Goal: Information Seeking & Learning: Learn about a topic

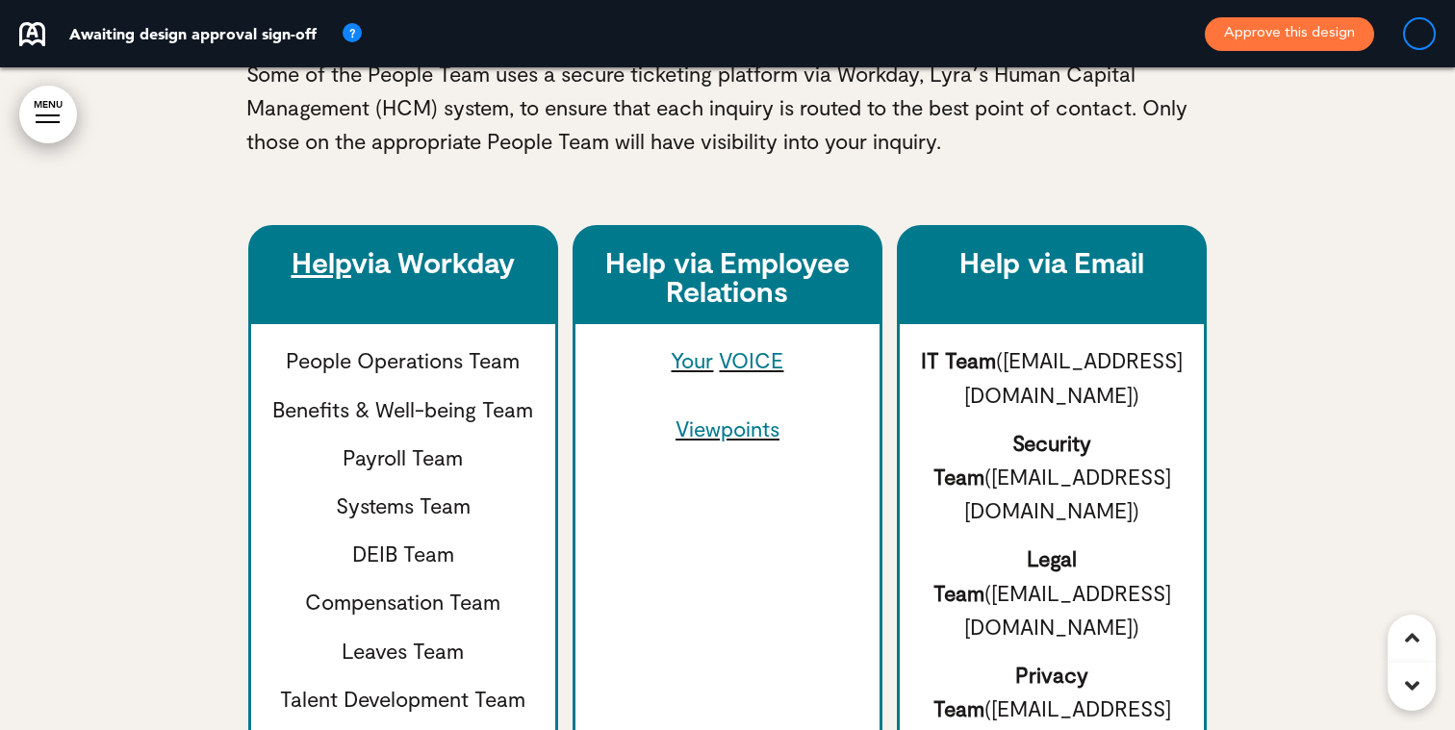
scroll to position [1342, 0]
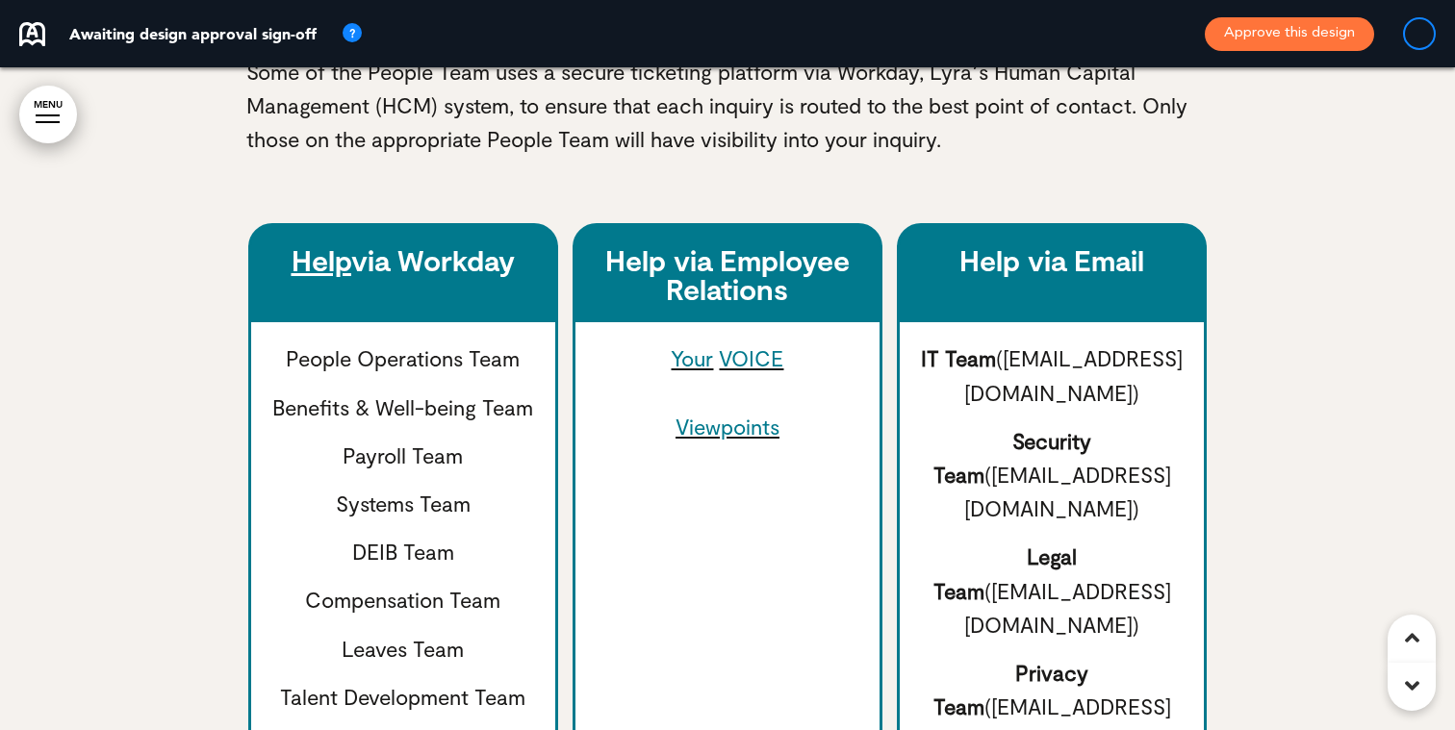
click at [323, 266] on link "Help" at bounding box center [321, 259] width 60 height 35
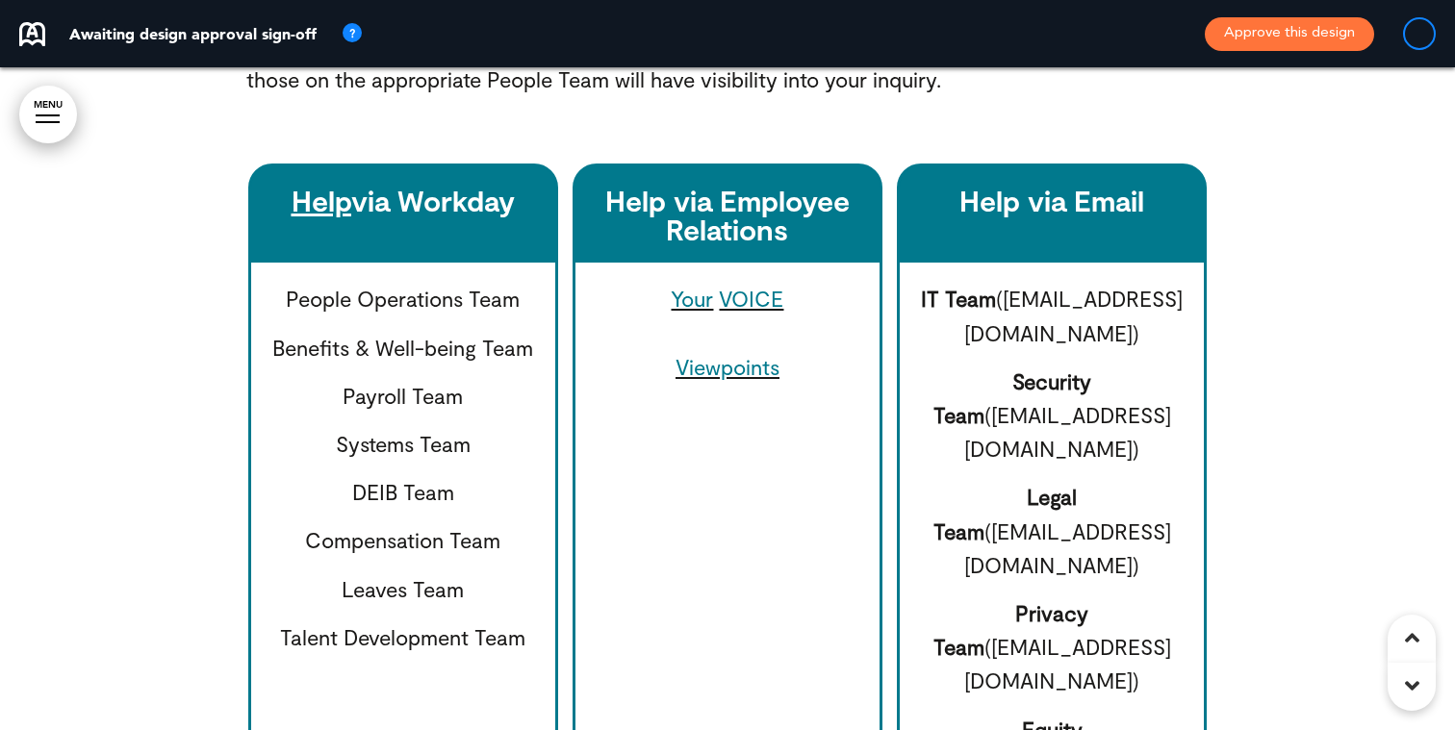
click at [752, 305] on link "VOICE" at bounding box center [751, 298] width 64 height 25
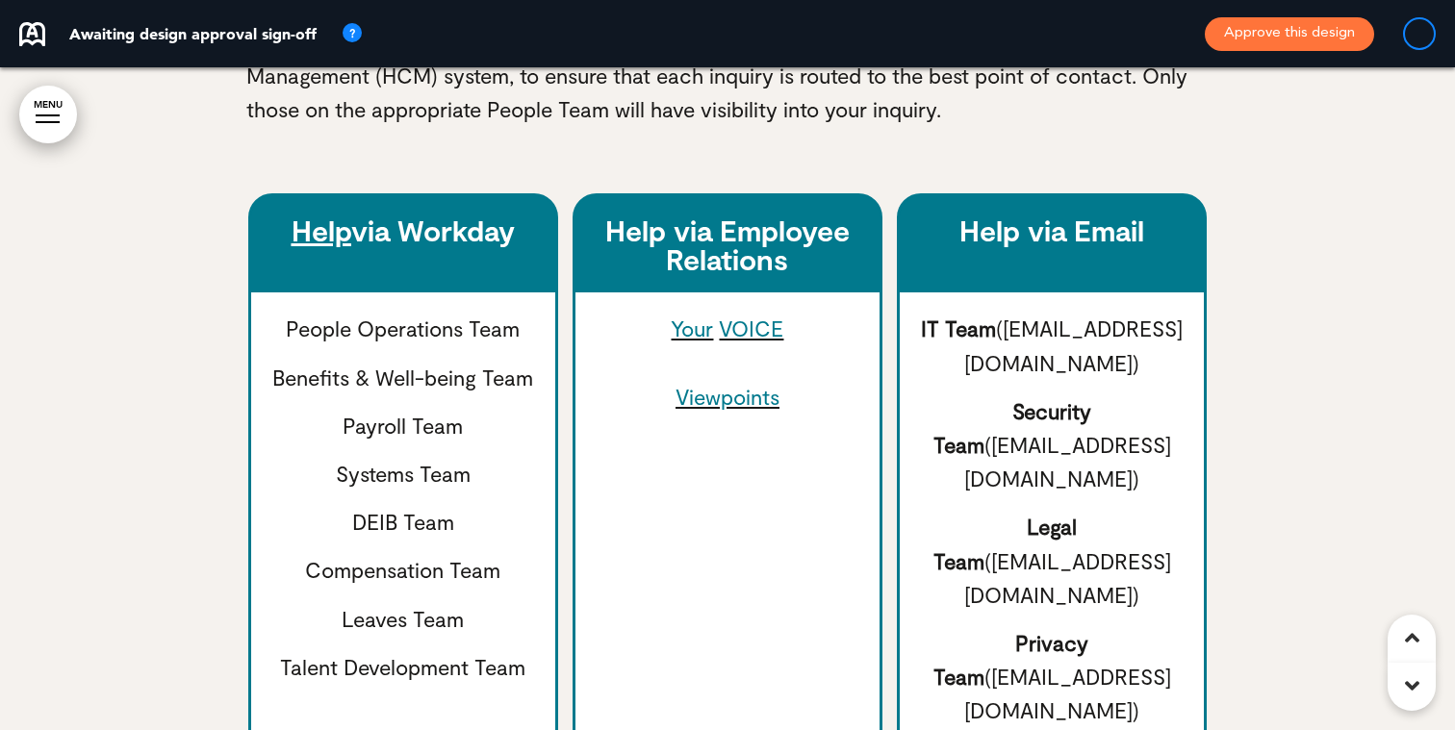
scroll to position [1402, 0]
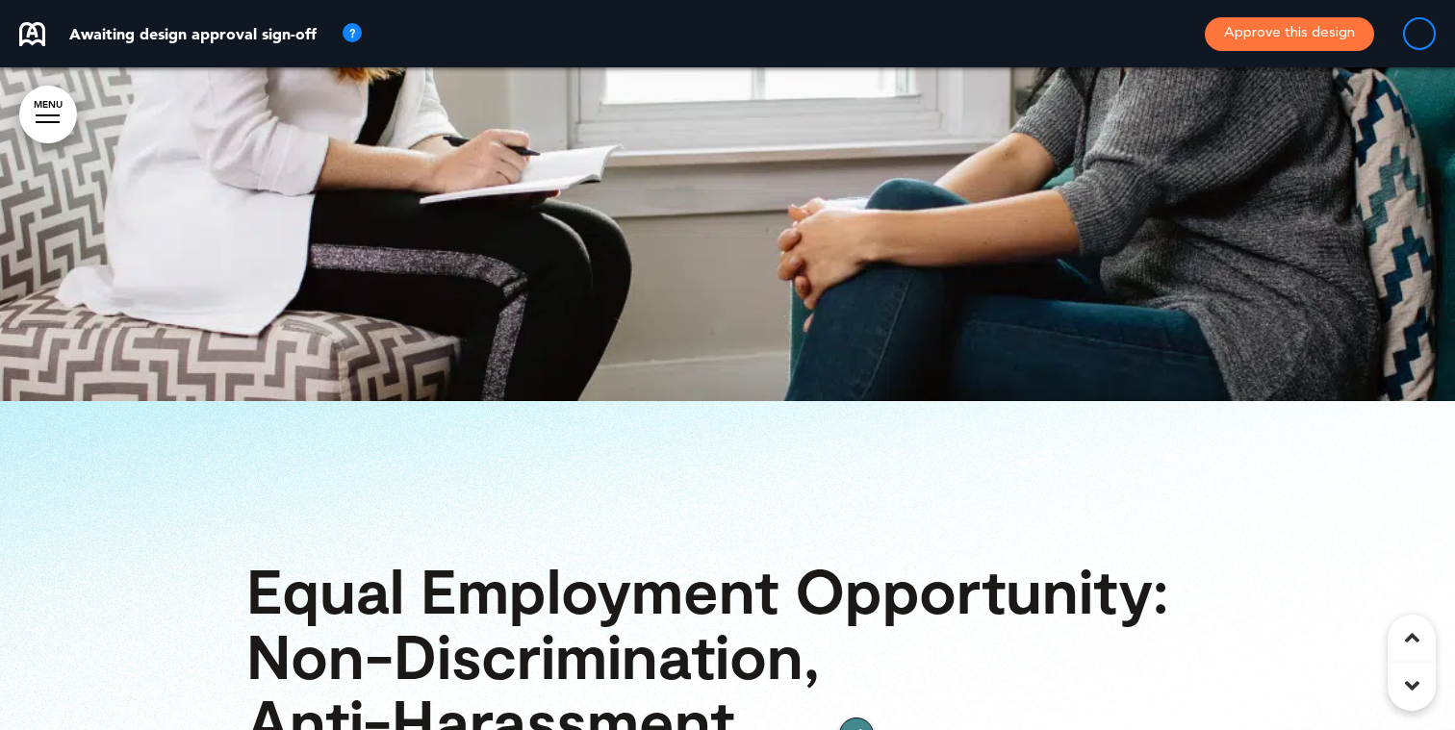
scroll to position [15393, 0]
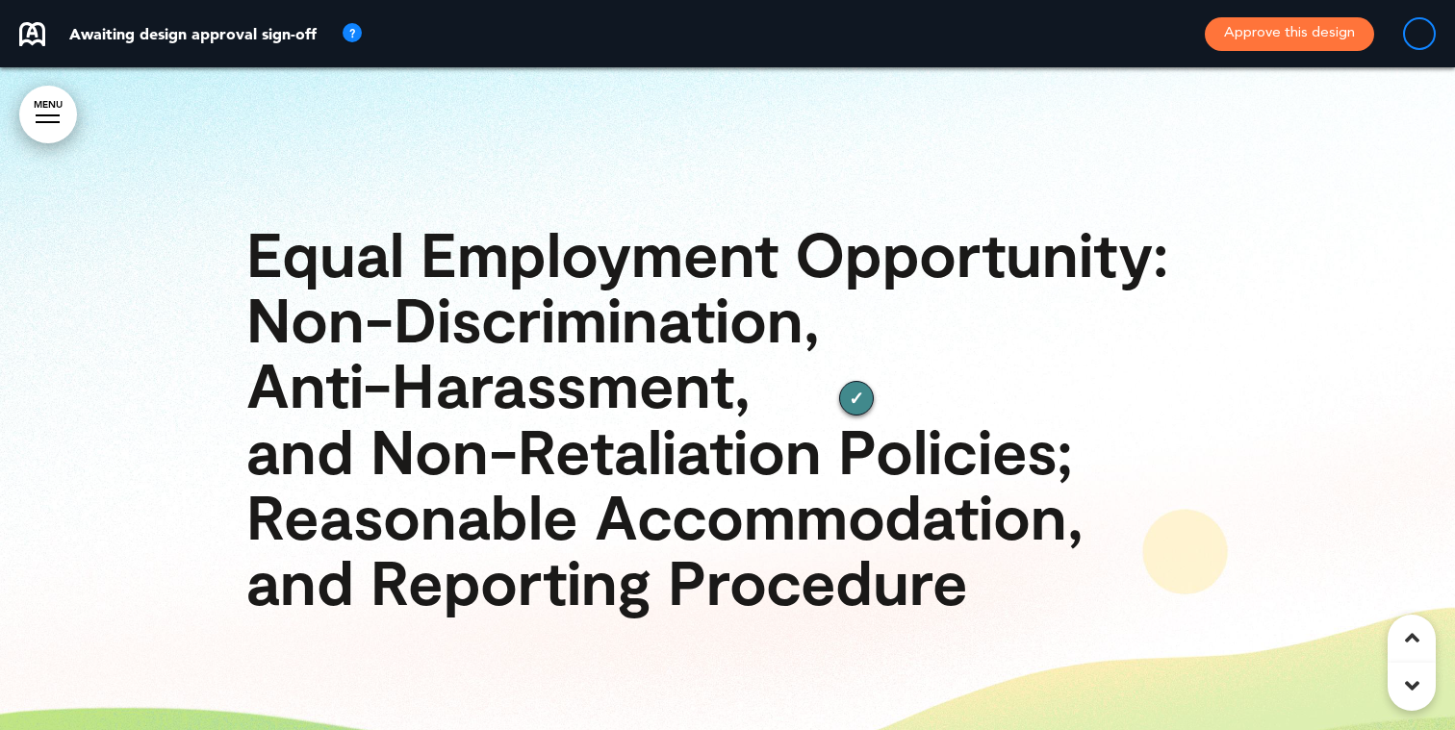
click at [852, 381] on div "13" at bounding box center [856, 398] width 35 height 35
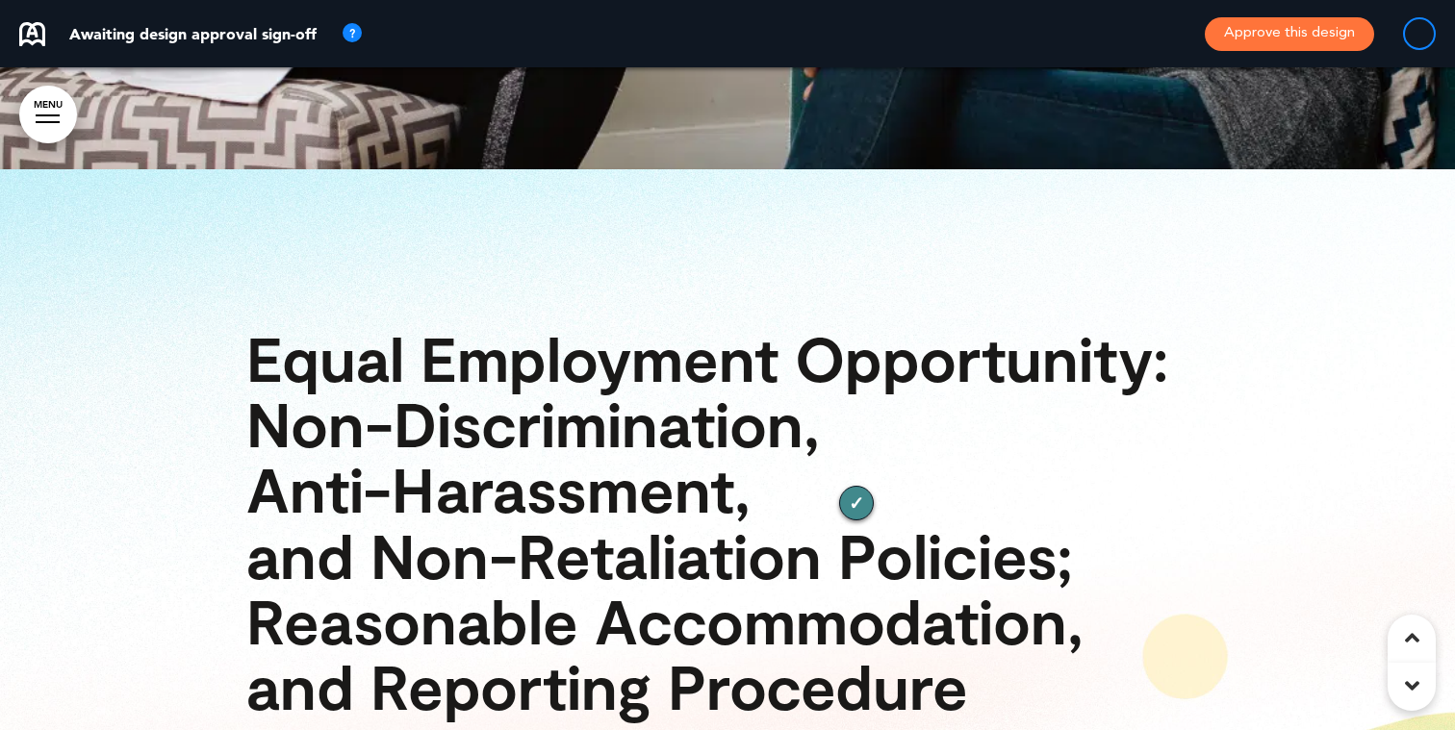
scroll to position [15208, 0]
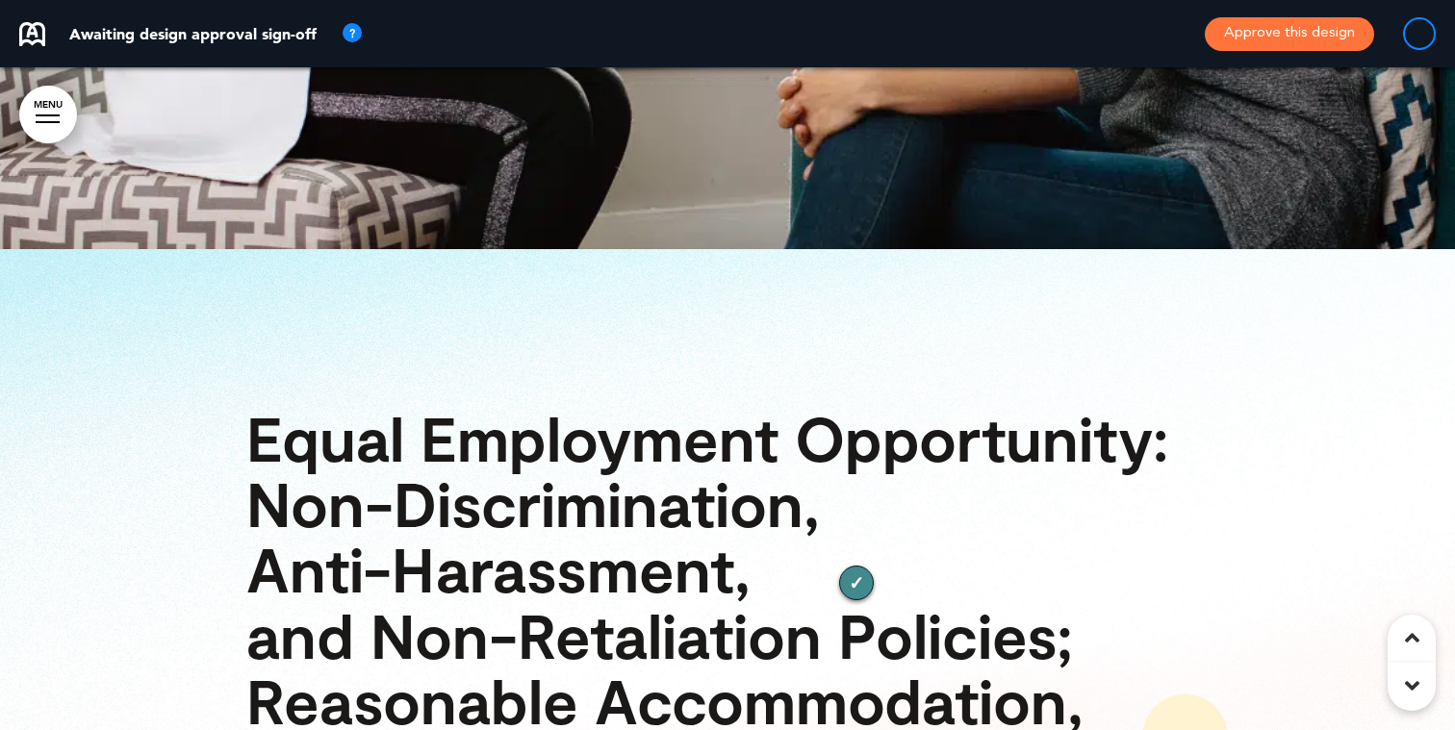
click at [848, 566] on div "13" at bounding box center [856, 583] width 35 height 35
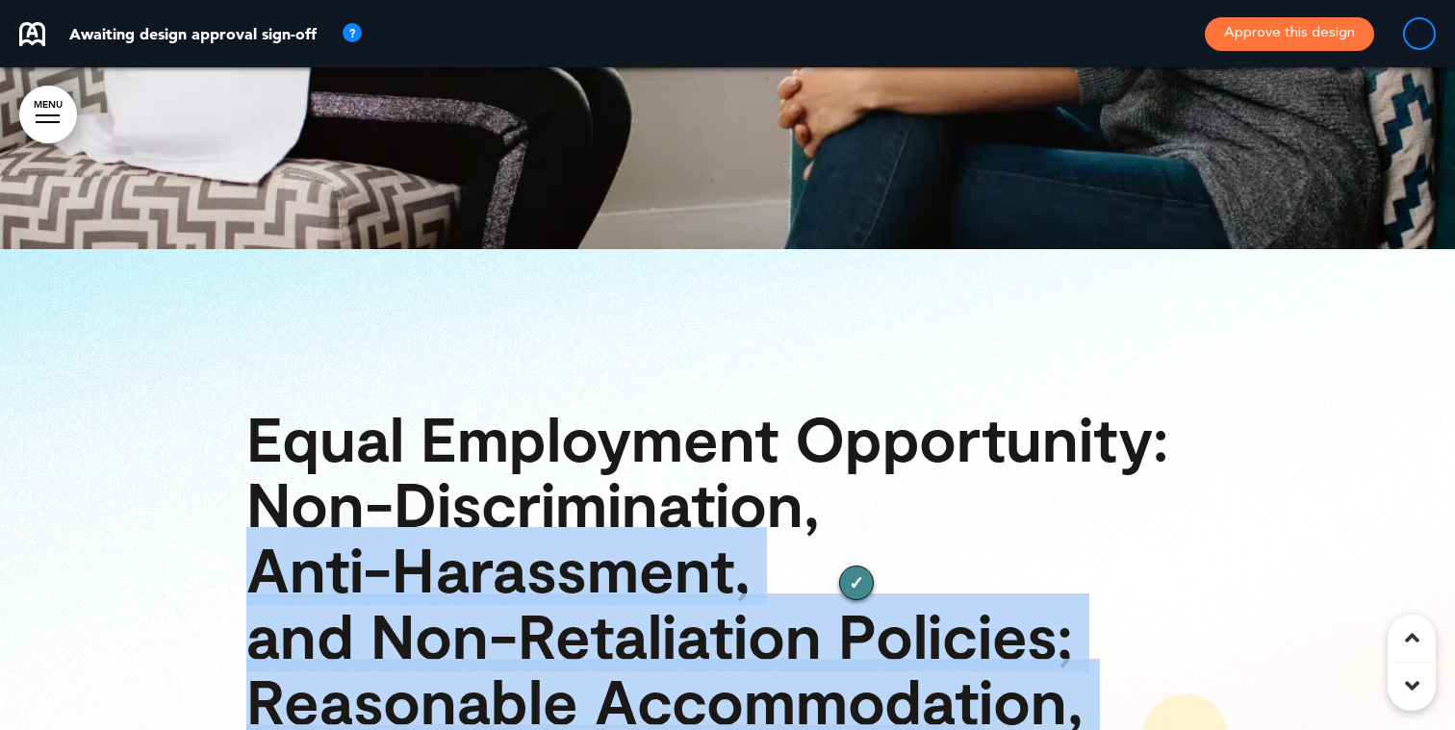
drag, startPoint x: 848, startPoint y: 450, endPoint x: 801, endPoint y: 409, distance: 62.0
click at [793, 409] on div "Equal Employment Opportunity: Non-Discrimination, Anti-Harassment, and Non-Reta…" at bounding box center [727, 595] width 1455 height 693
click at [831, 434] on h1 "Equal Employment Opportunity: Non-Discrimination, Anti-Harassment, and Non-Reta…" at bounding box center [727, 592] width 962 height 393
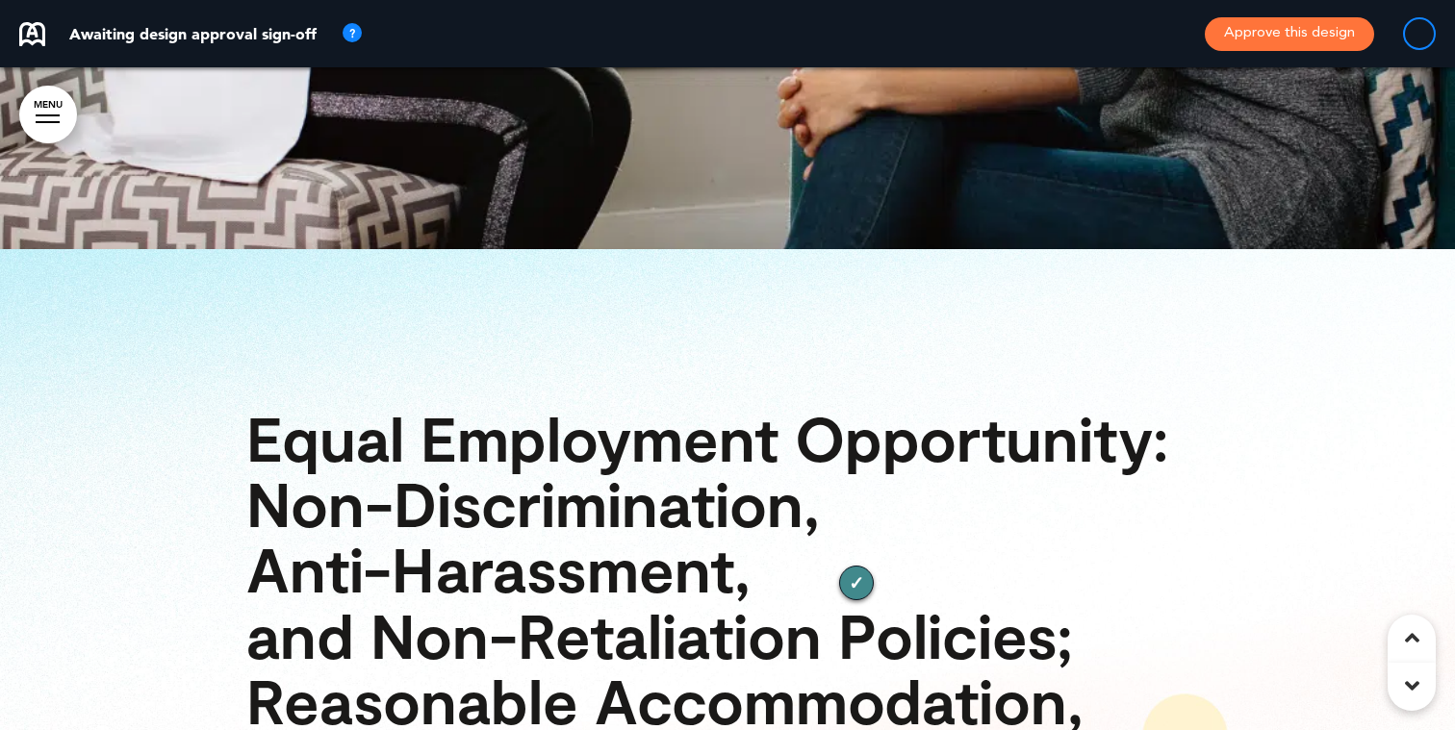
click at [854, 566] on div "13" at bounding box center [856, 583] width 35 height 35
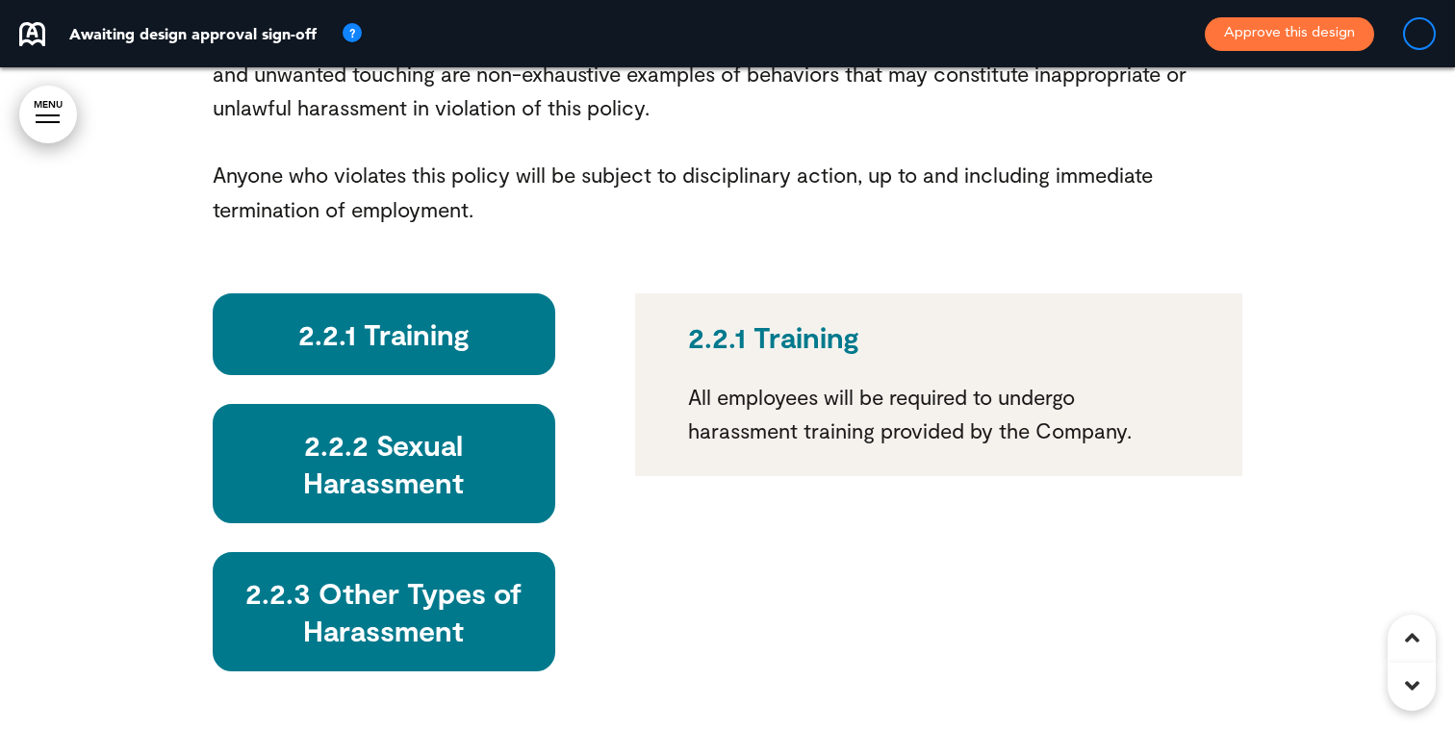
scroll to position [18251, 0]
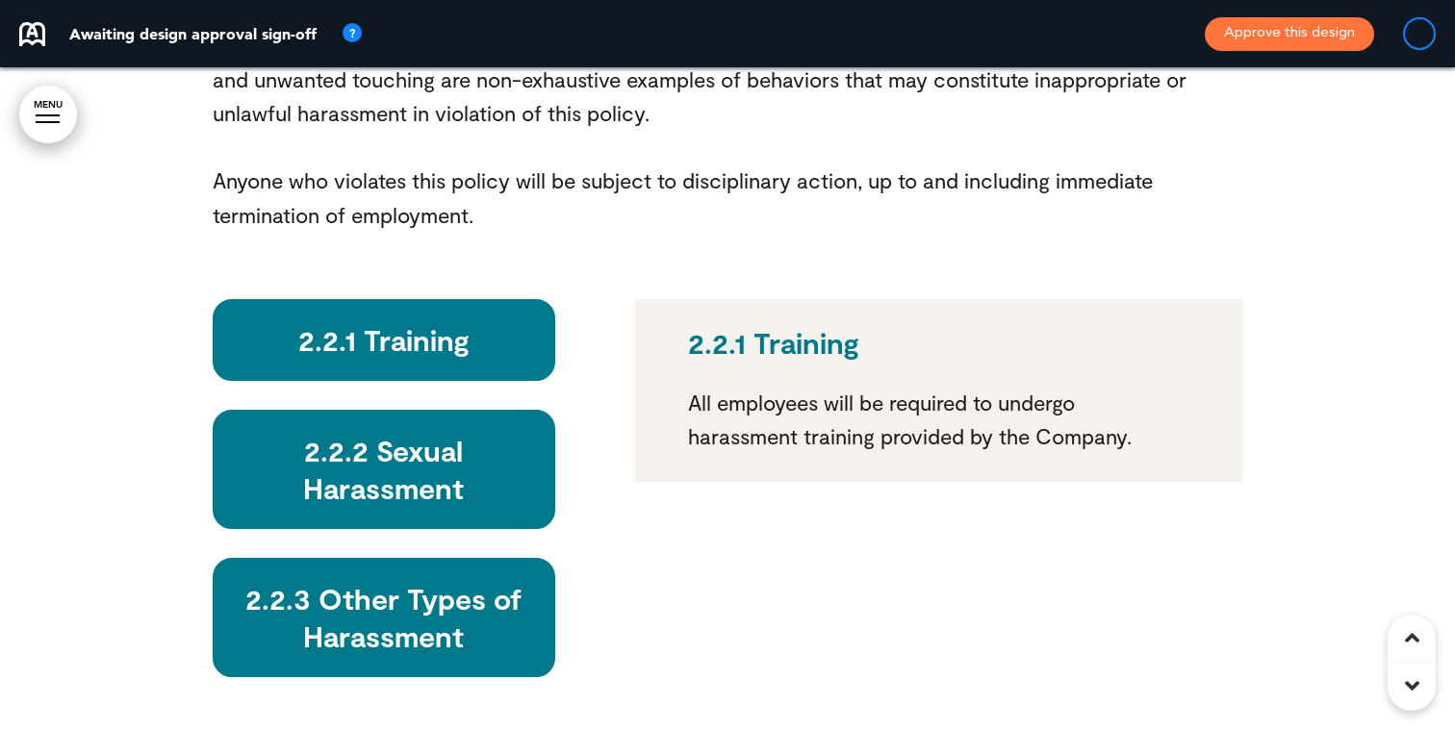
click at [402, 432] on h6 "2.2.2 Sexual Harassment" at bounding box center [384, 469] width 298 height 75
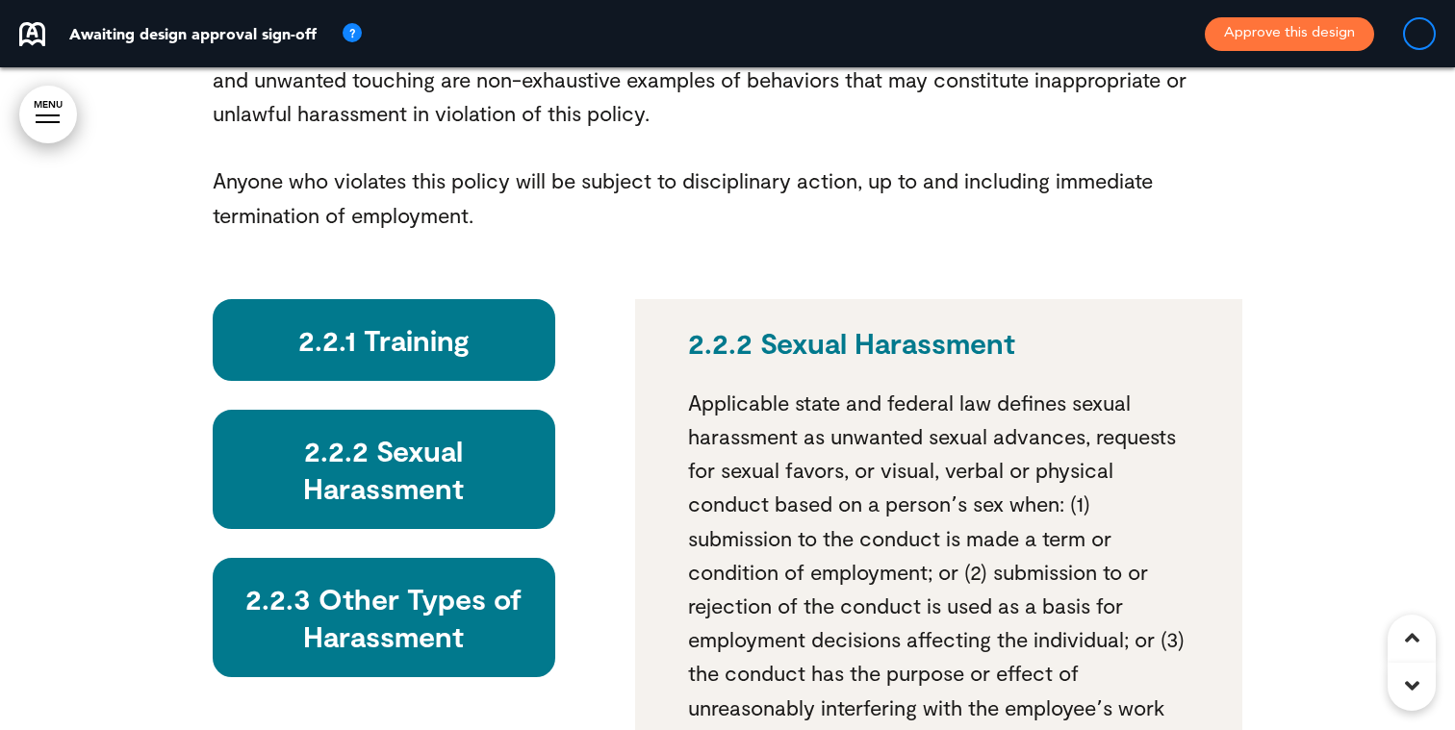
click at [393, 580] on h6 "2.2.3 Other Types of Harassment" at bounding box center [384, 617] width 298 height 75
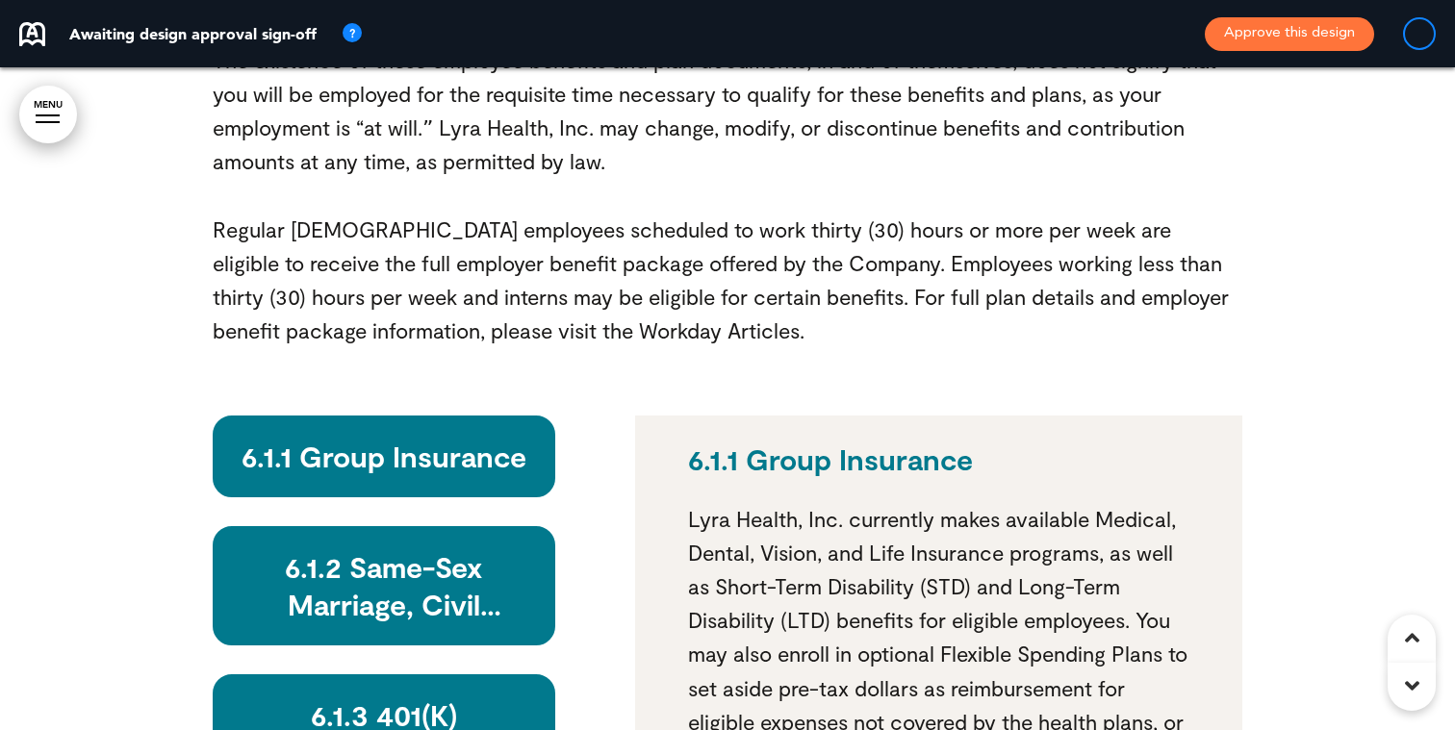
scroll to position [47441, 0]
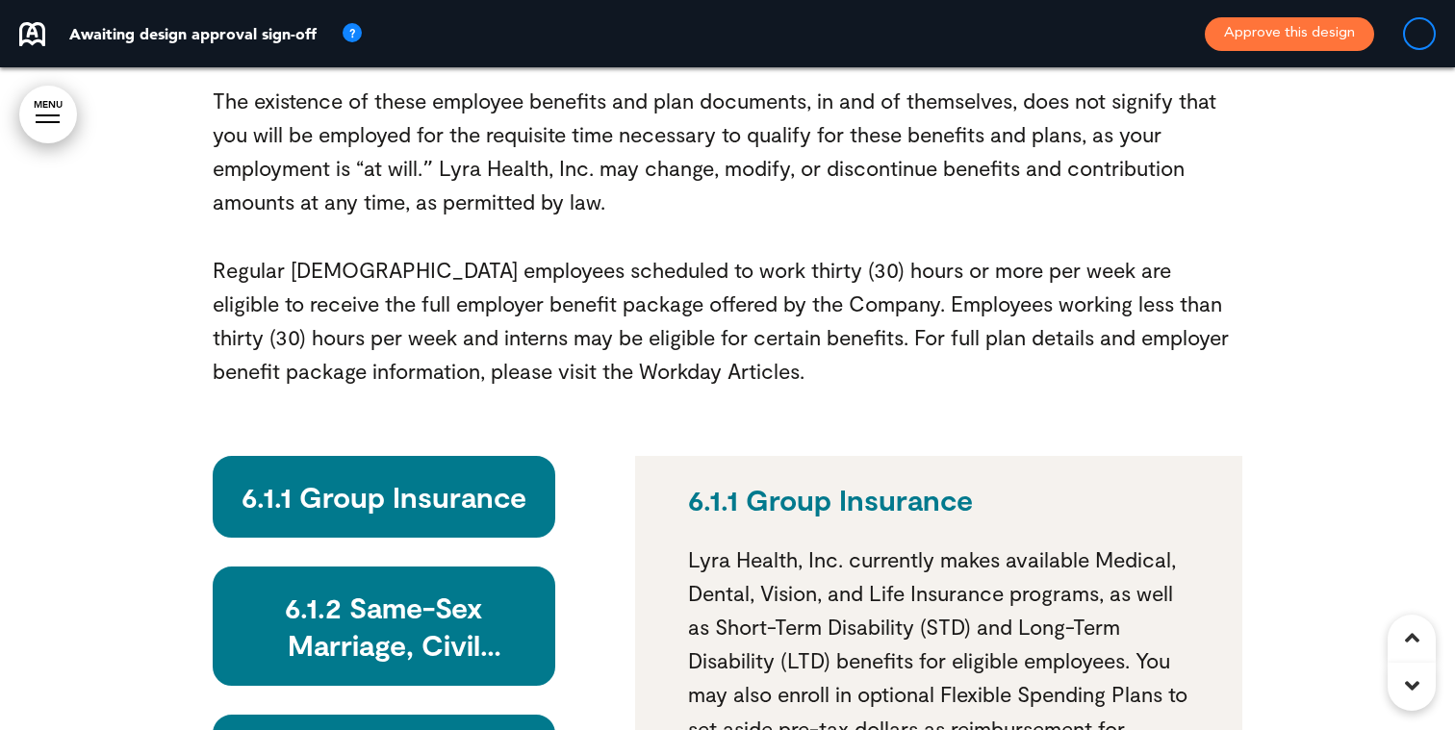
click at [389, 589] on h6 "6.1.2 Same-Sex Marriage, Civil Unions, and Domestic Partnership" at bounding box center [384, 626] width 298 height 75
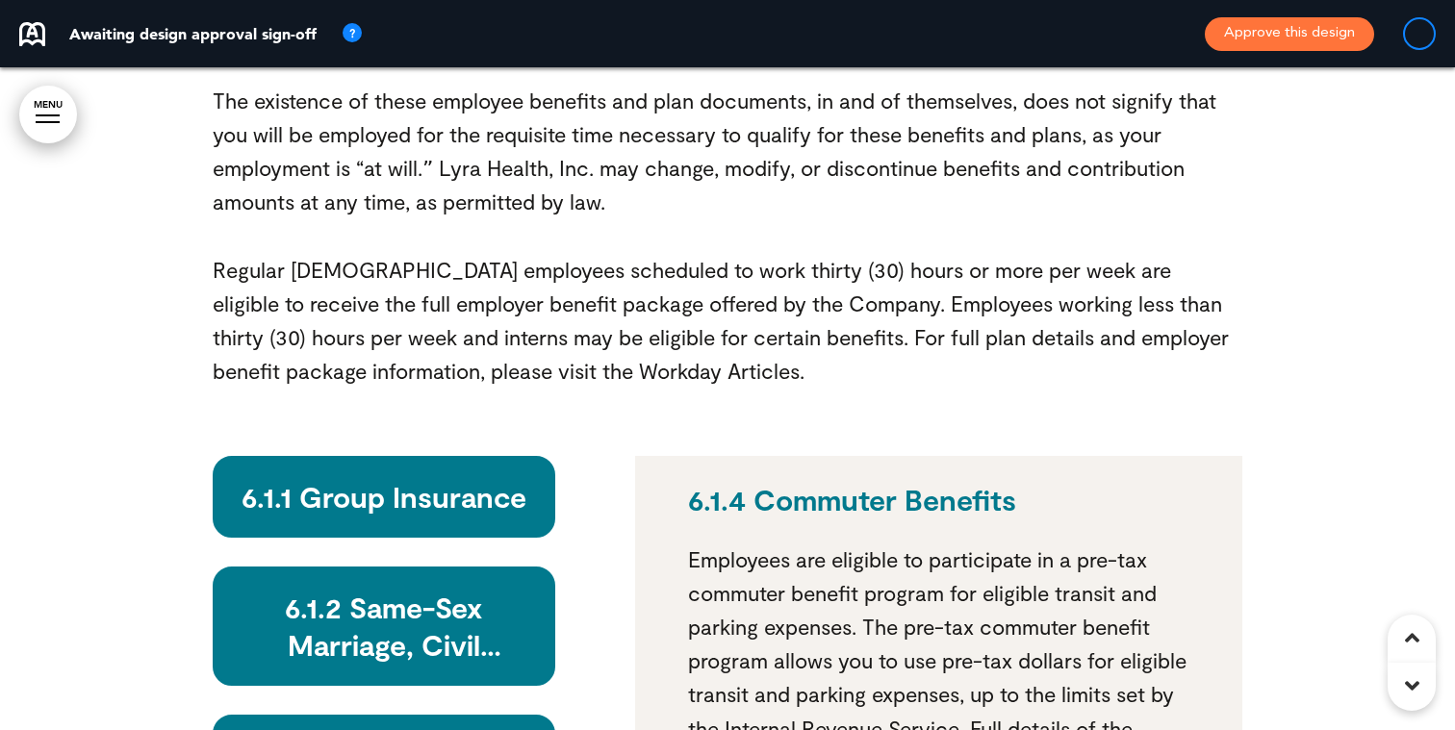
scroll to position [145, 0]
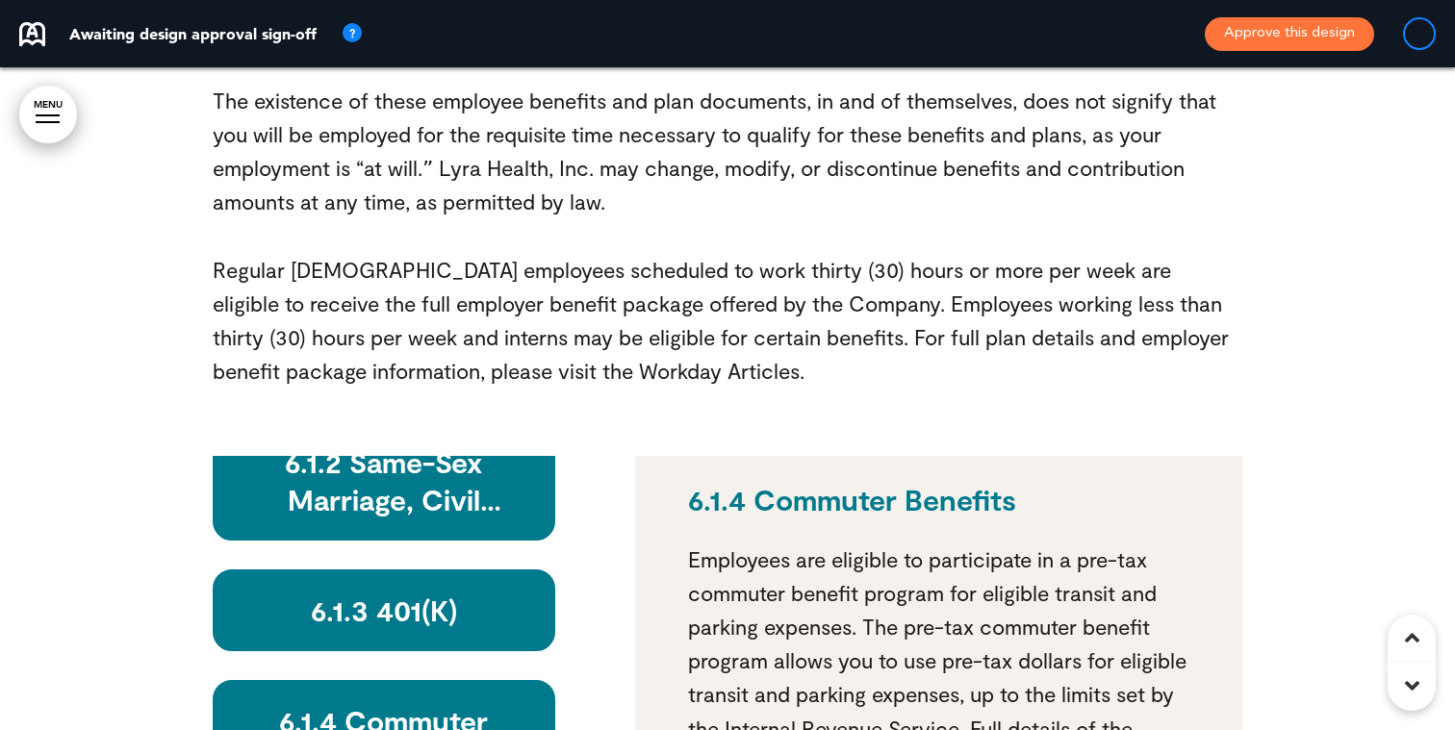
click at [412, 702] on h6 "6.1.4 Commuter Benefits" at bounding box center [384, 739] width 298 height 75
click at [423, 702] on h6 "6.1.4 Commuter Benefits" at bounding box center [384, 739] width 298 height 75
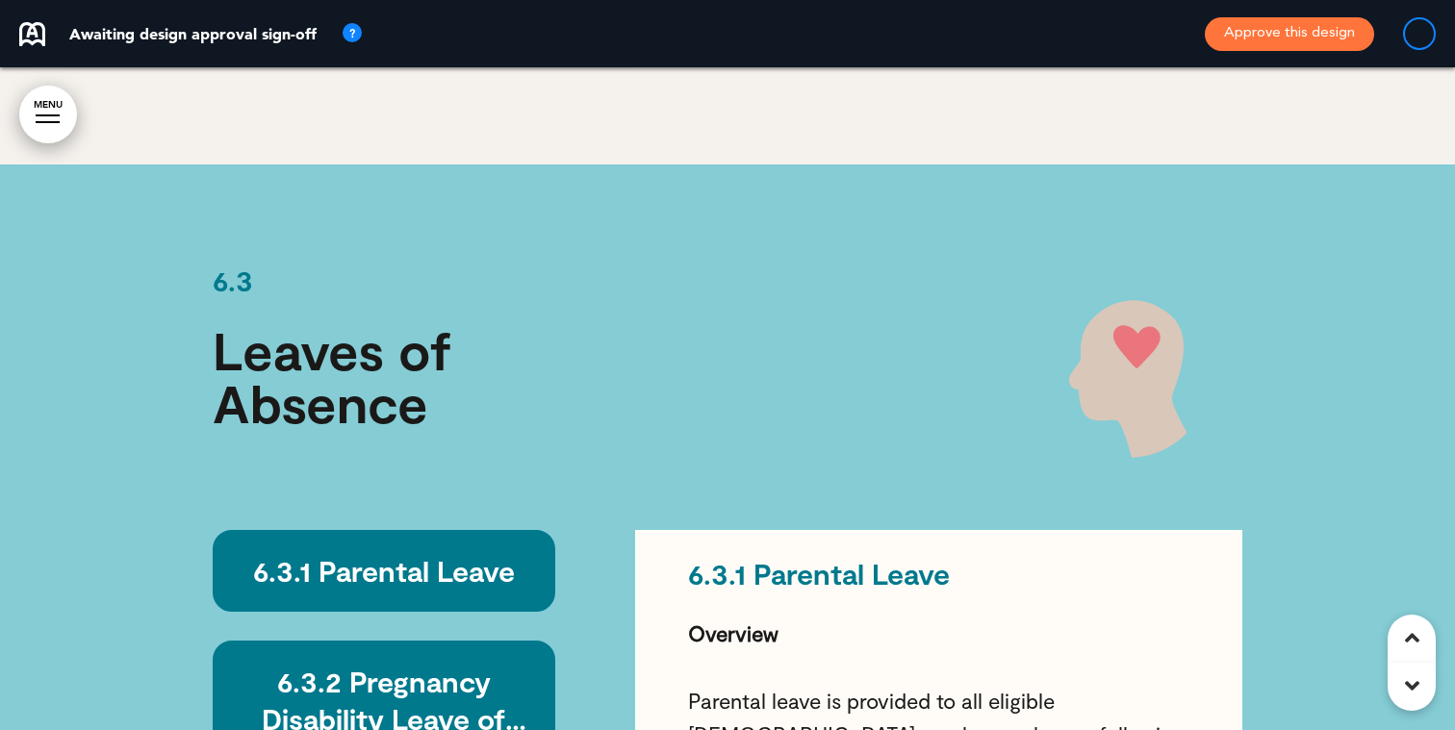
scroll to position [49784, 0]
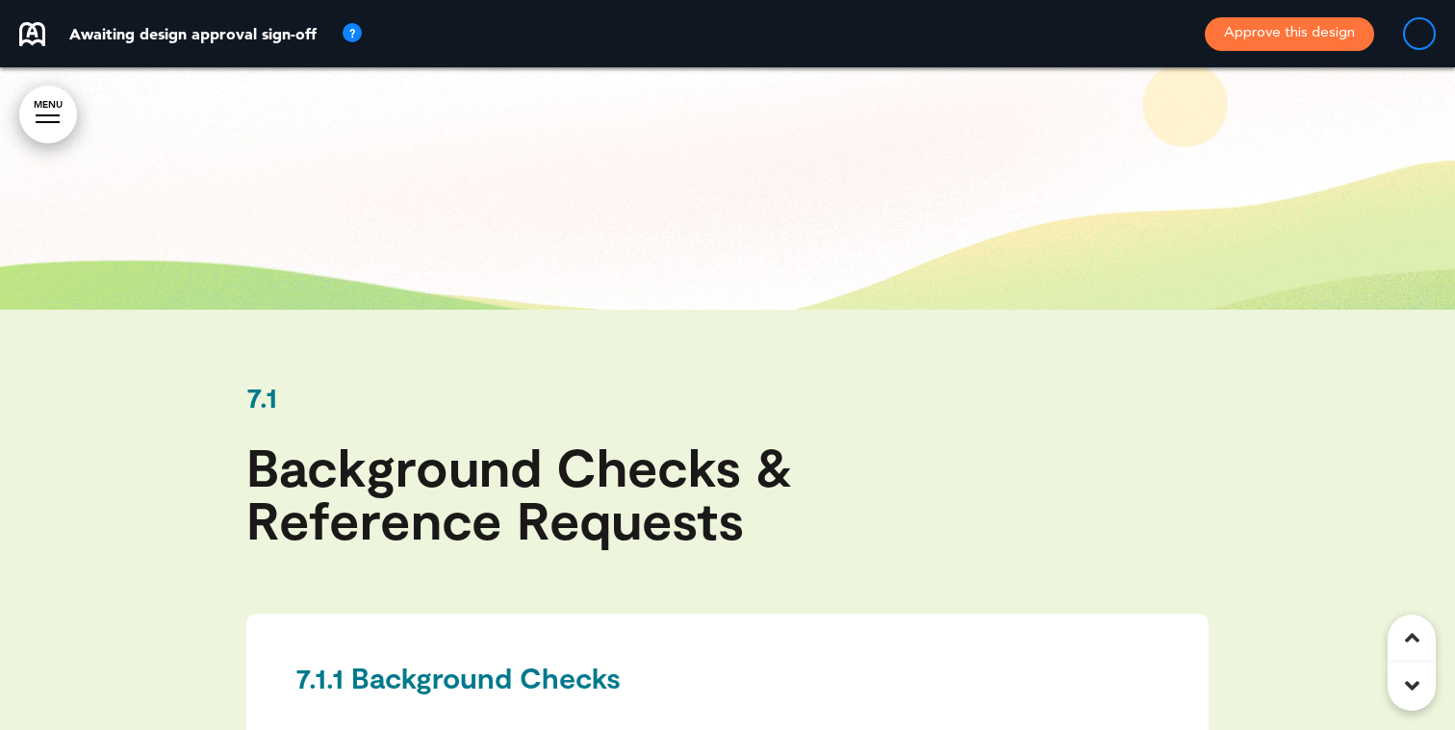
scroll to position [52208, 0]
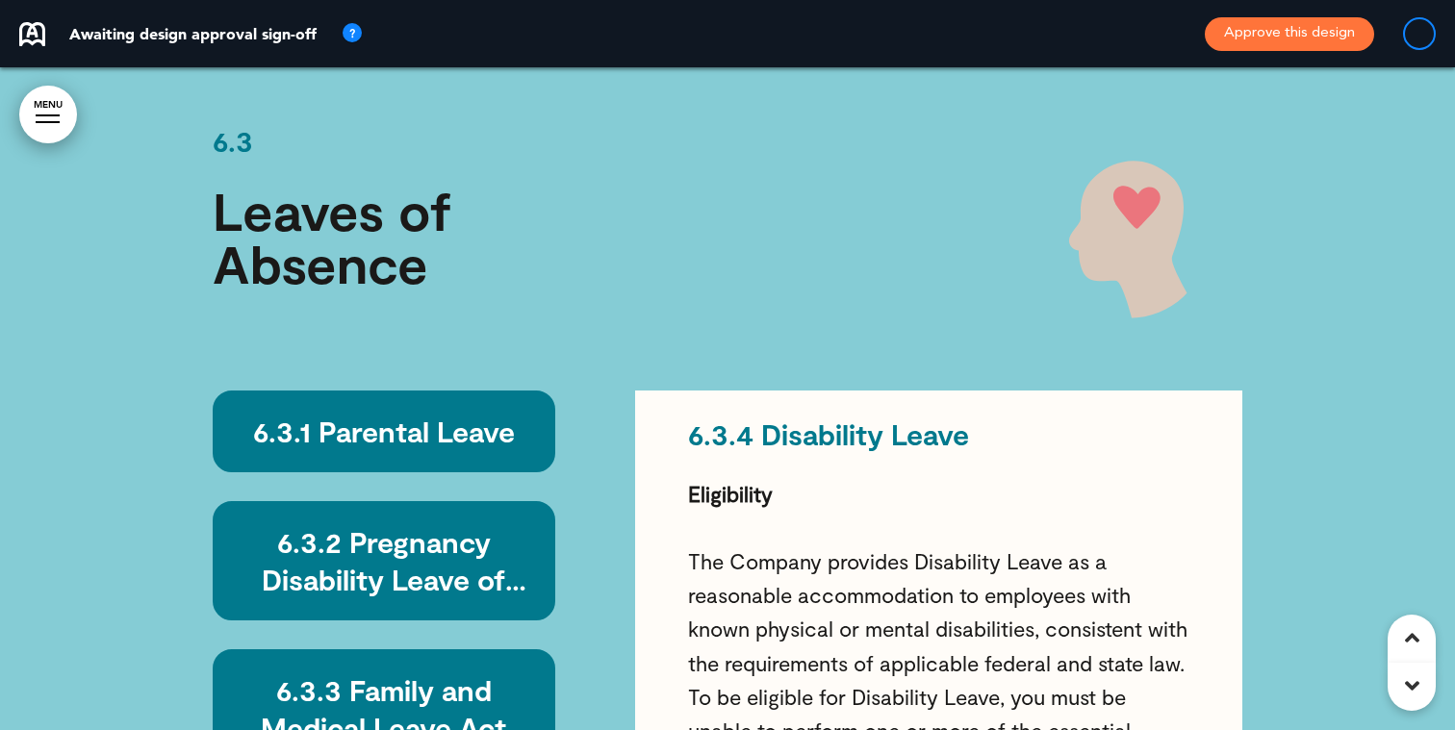
scroll to position [49899, 0]
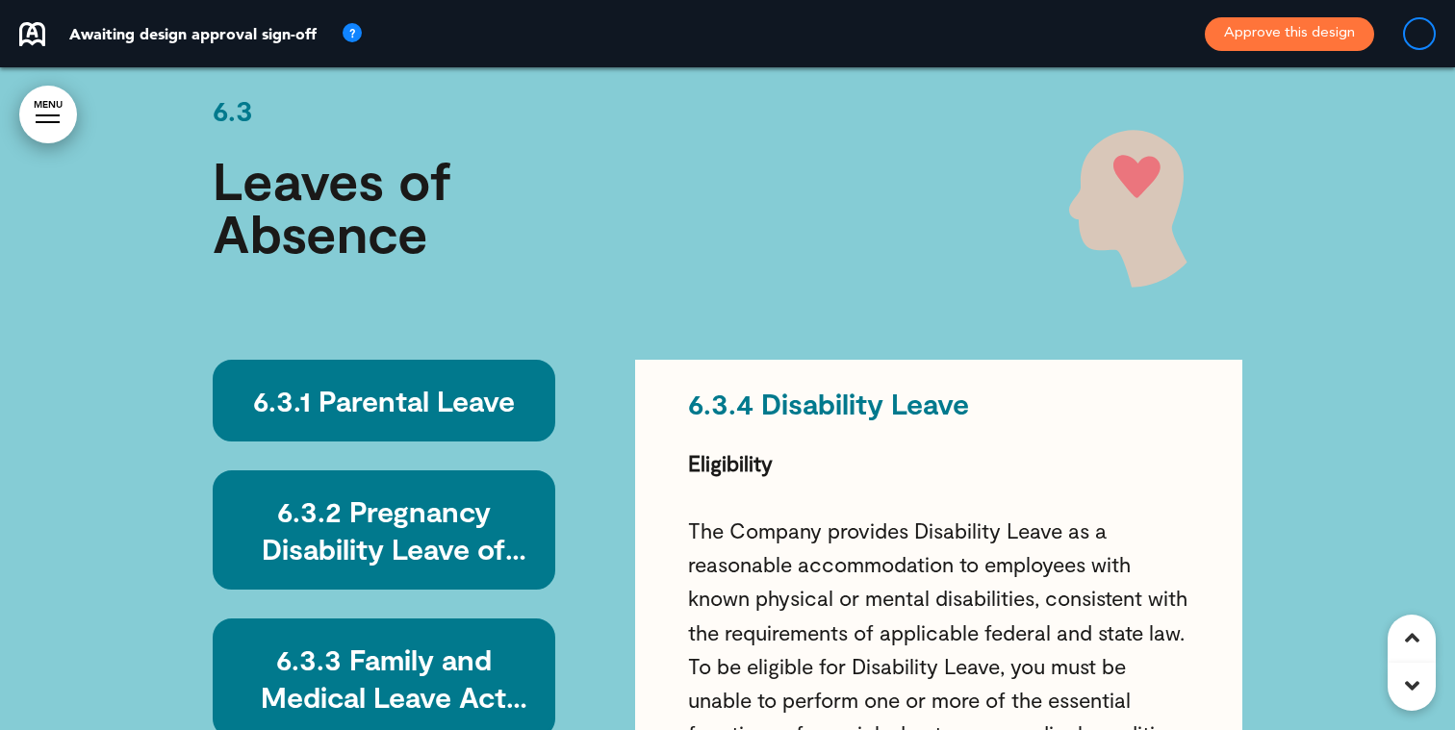
click at [479, 641] on h6 "6.3.3 Family and Medical Leave Act (FMLA)" at bounding box center [384, 678] width 298 height 75
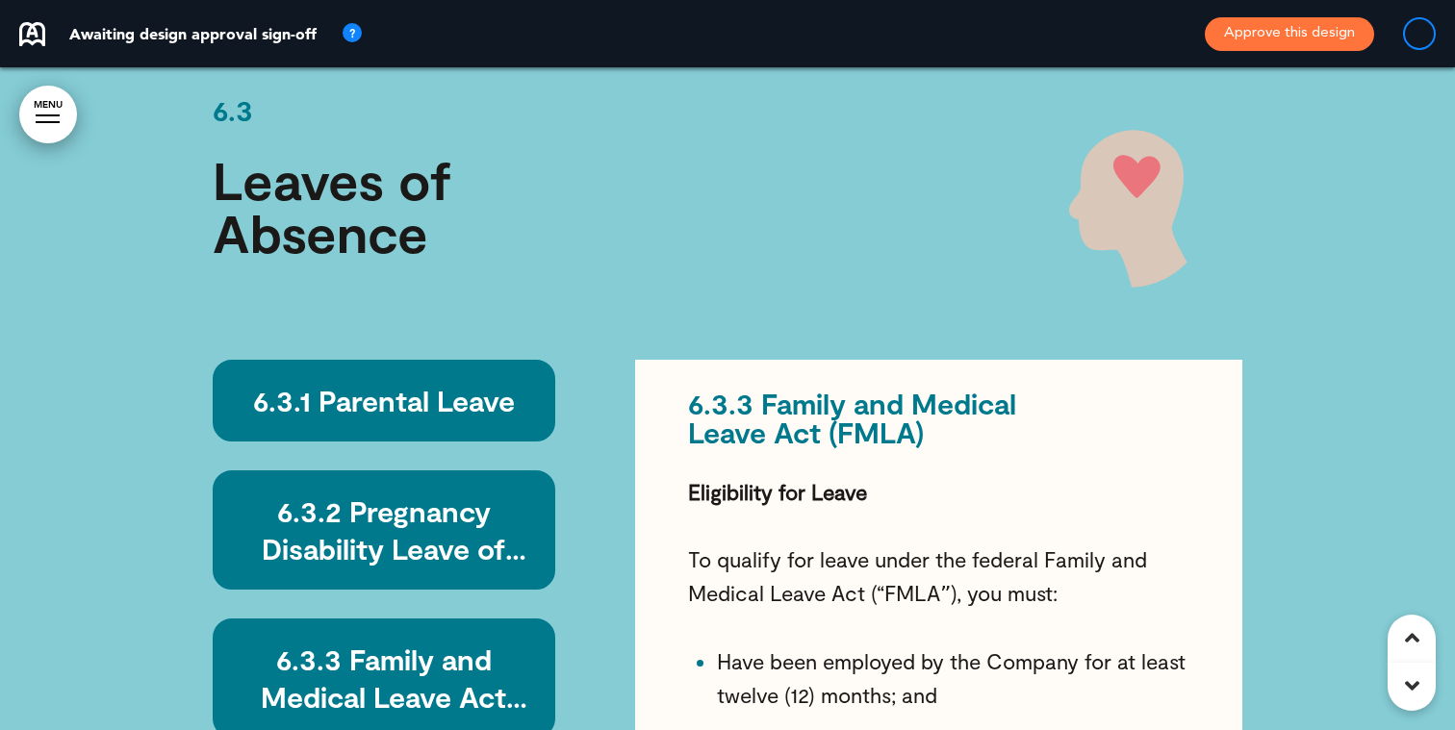
click at [476, 493] on h6 "6.3.2 Pregnancy Disability Leave of Absence and Accommodation" at bounding box center [384, 530] width 298 height 75
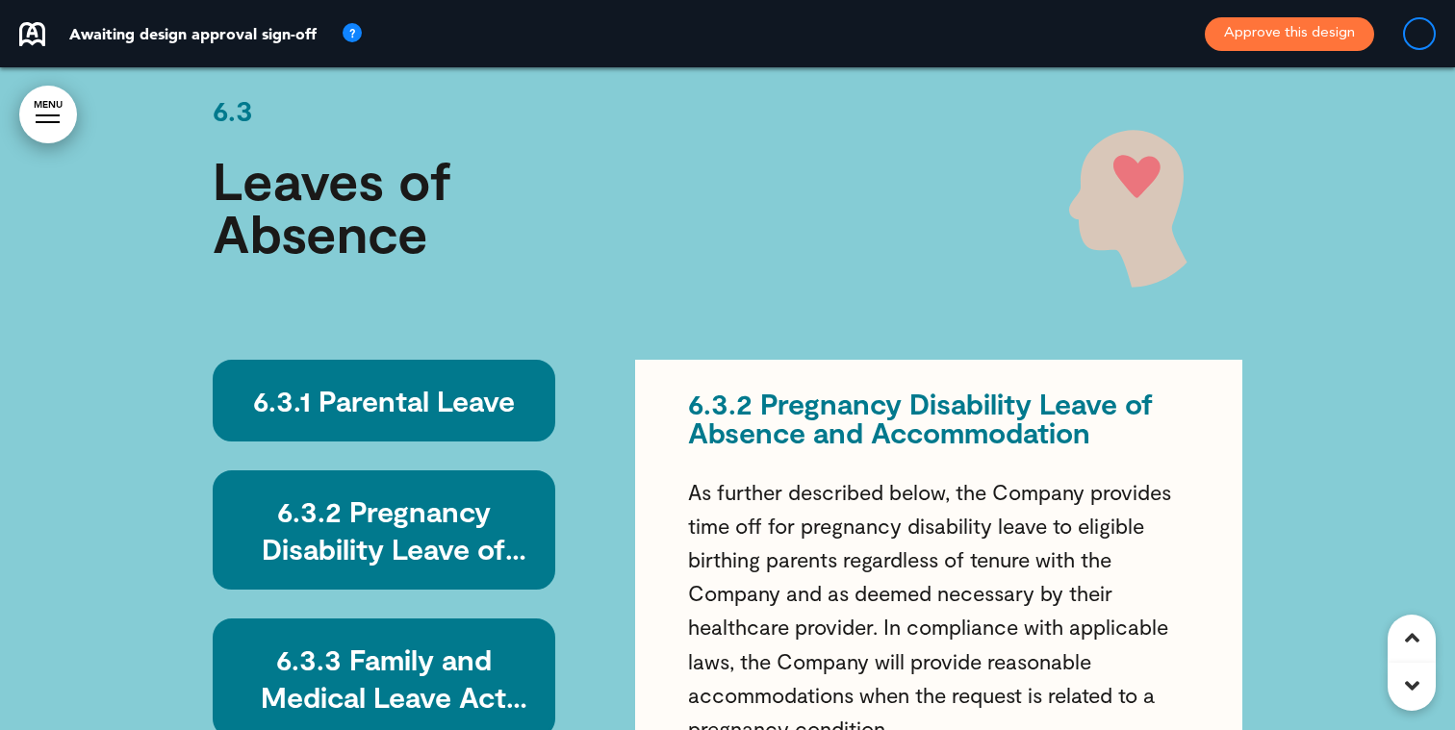
click at [464, 382] on h6 "6.3.1 Parental Leave" at bounding box center [384, 401] width 298 height 38
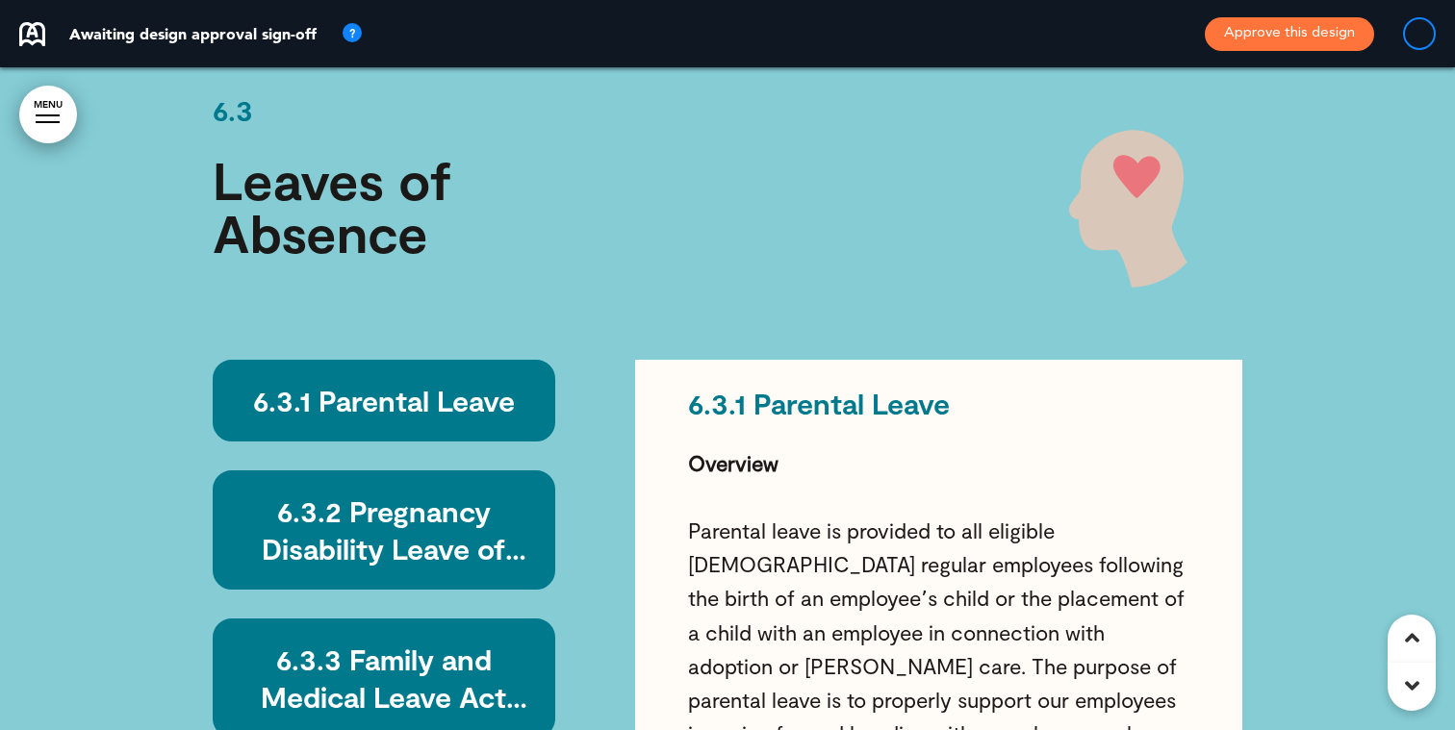
click at [475, 470] on div "6.3.2 Pregnancy Disability Leave of Absence and Accommodation" at bounding box center [384, 529] width 342 height 119
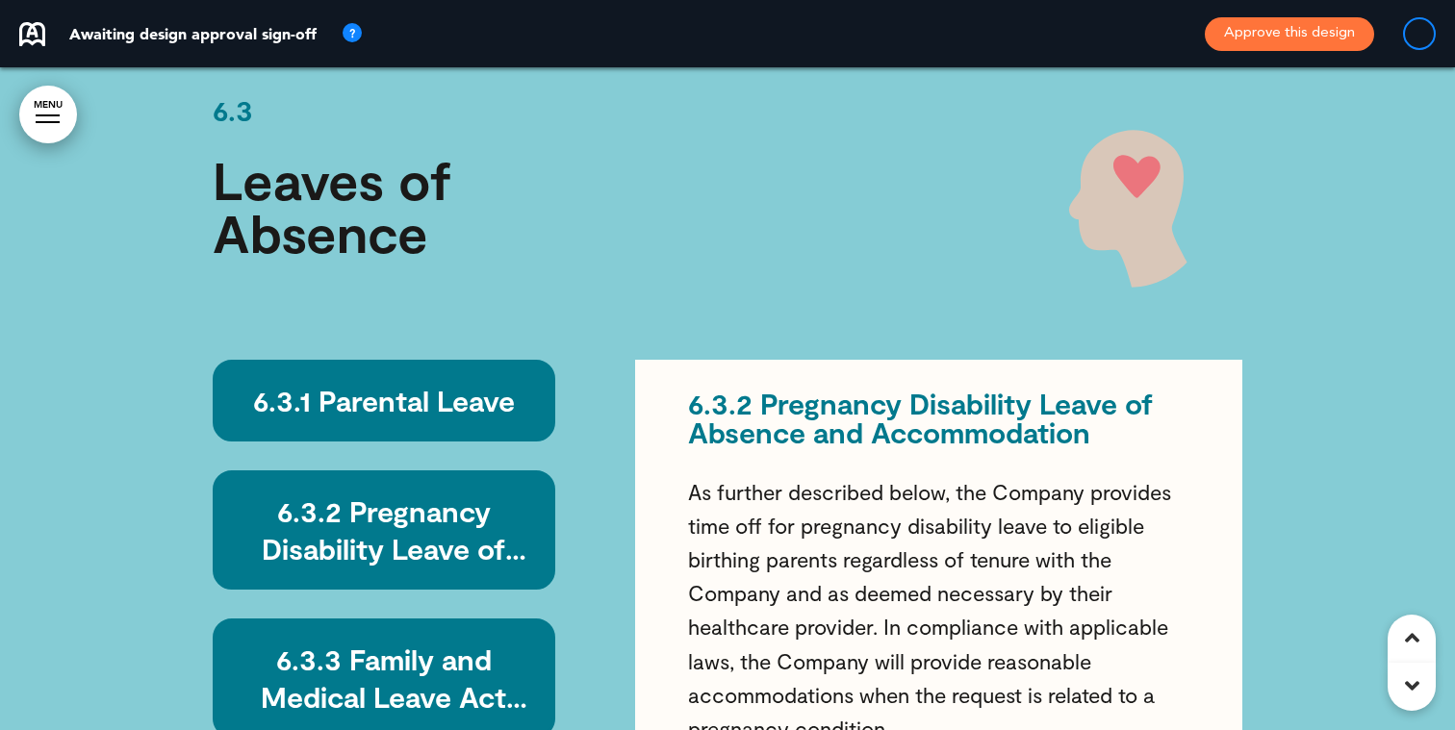
click at [464, 506] on div "6.3.1 Parental Leave 6.3.2 Pregnancy Disability Leave of Absence and Accommodat…" at bounding box center [403, 678] width 381 height 637
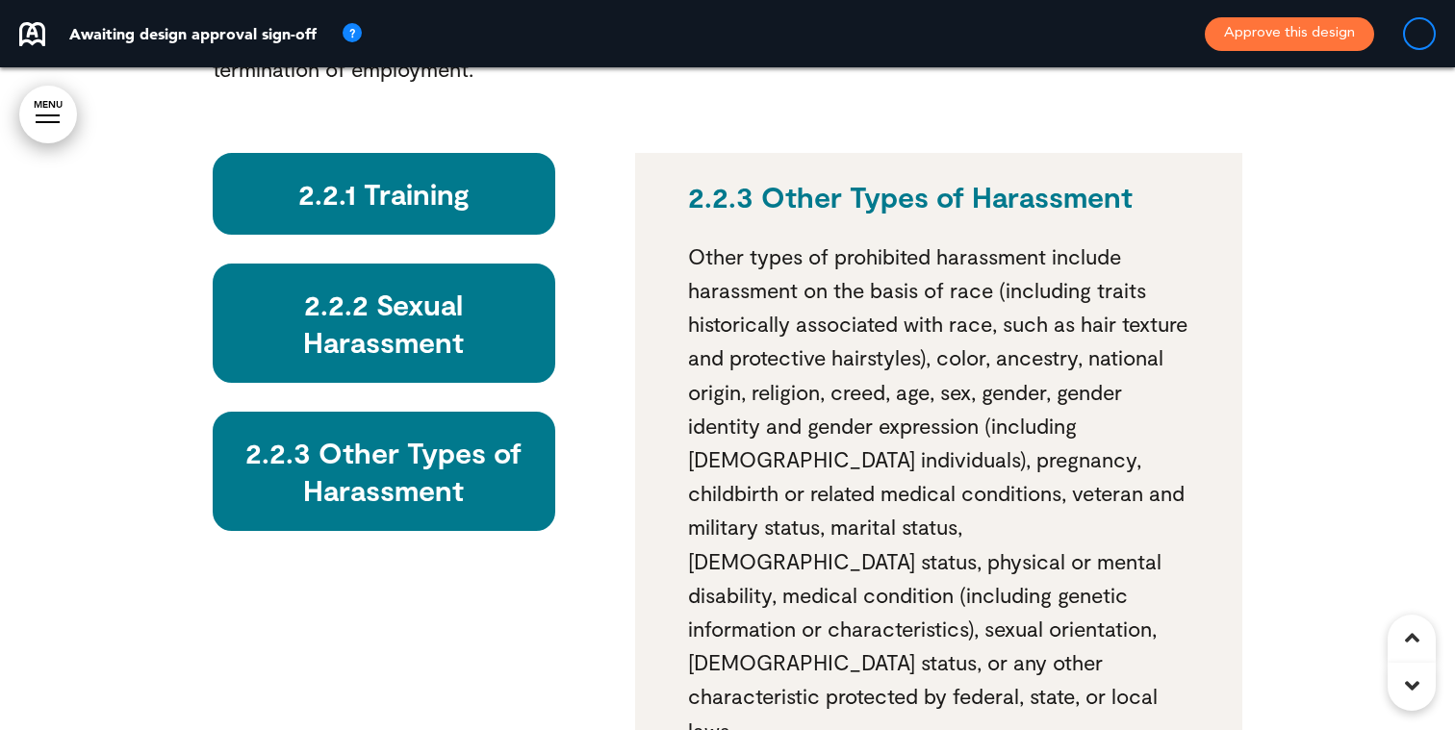
scroll to position [18249, 0]
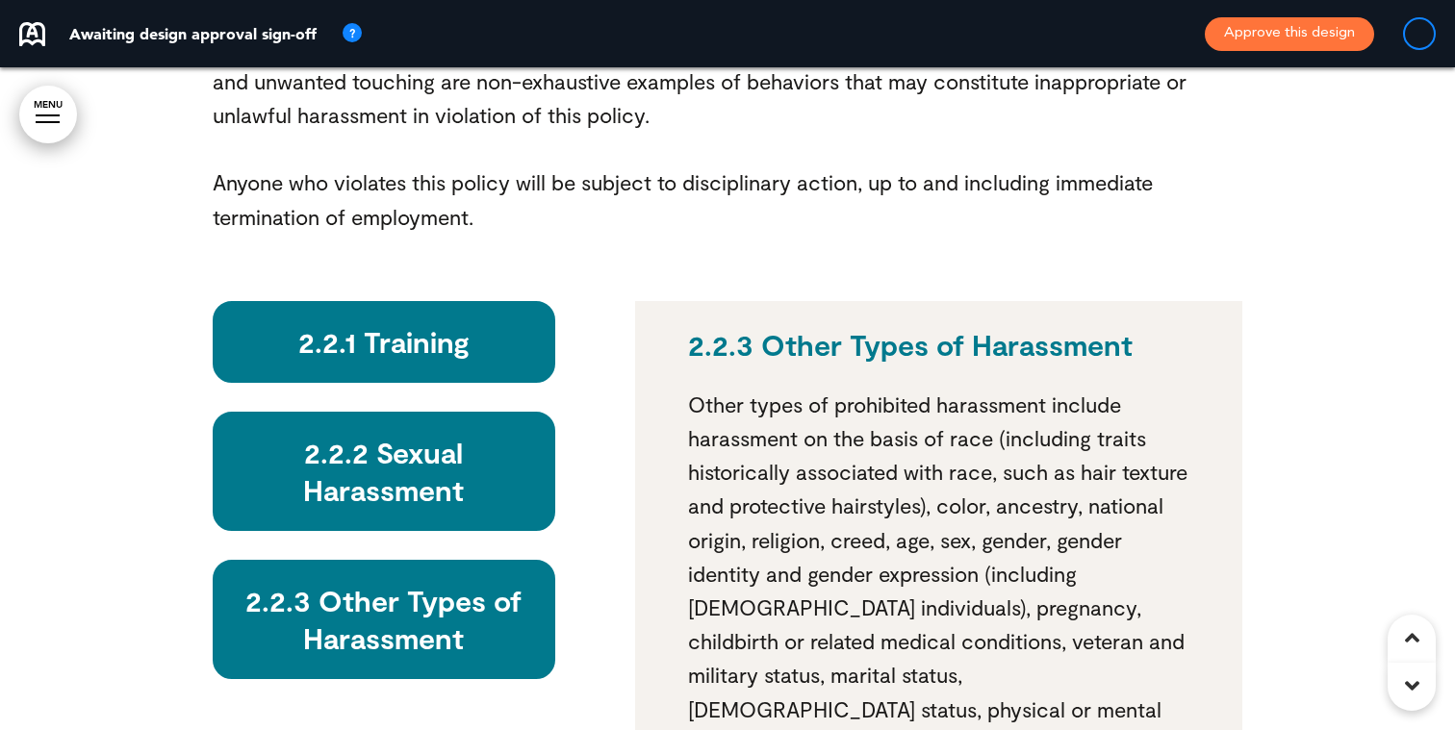
click at [496, 434] on h6 "2.2.2 Sexual Harassment" at bounding box center [384, 471] width 298 height 75
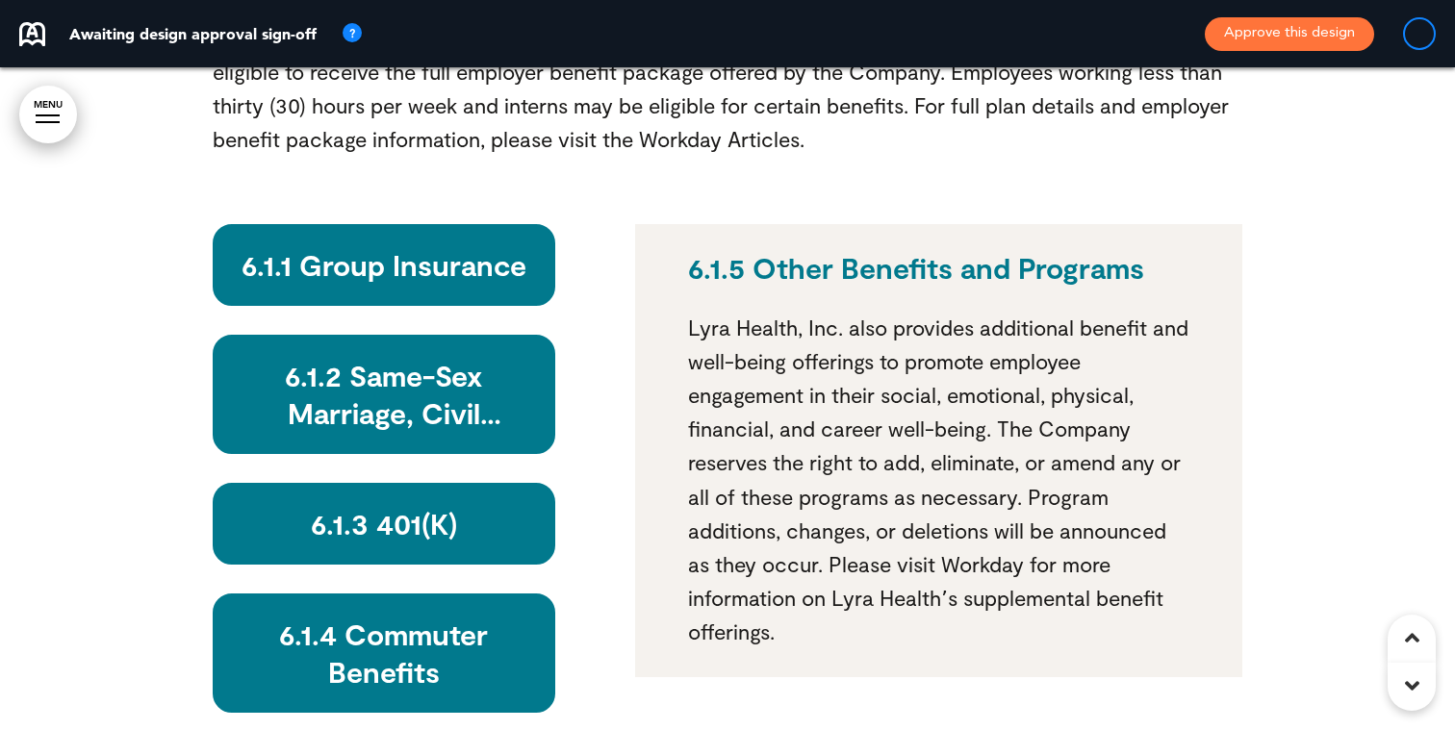
scroll to position [47516, 0]
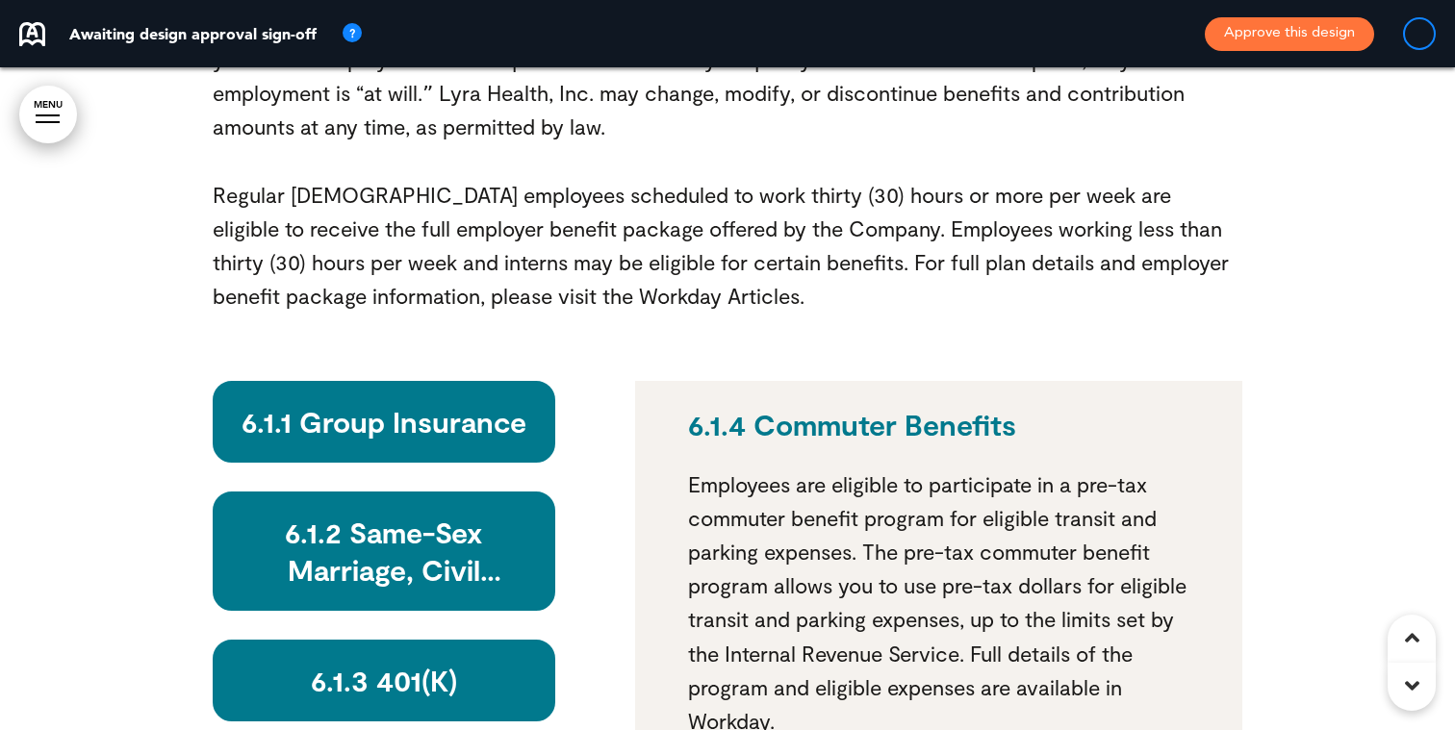
click at [352, 662] on h6 "6.1.3 401(K)" at bounding box center [384, 681] width 298 height 38
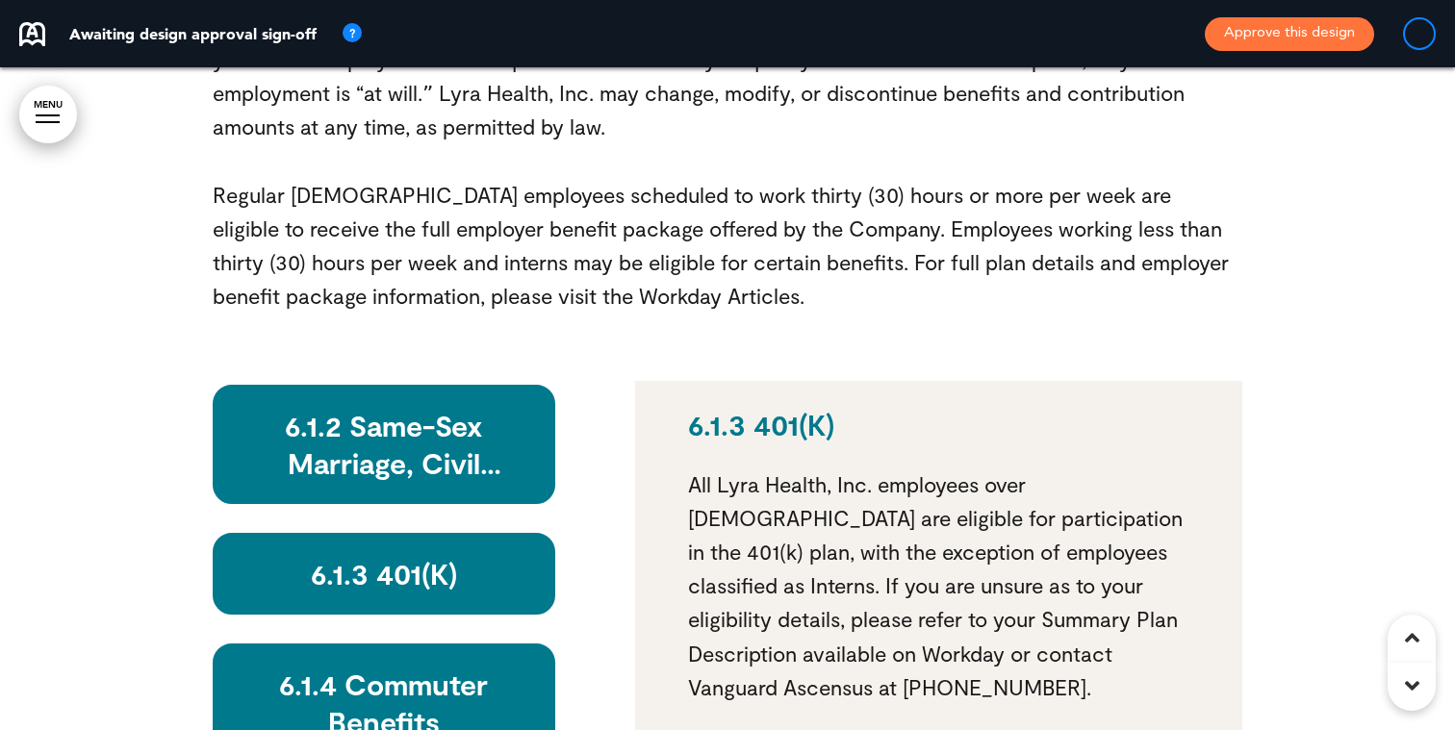
scroll to position [145, 0]
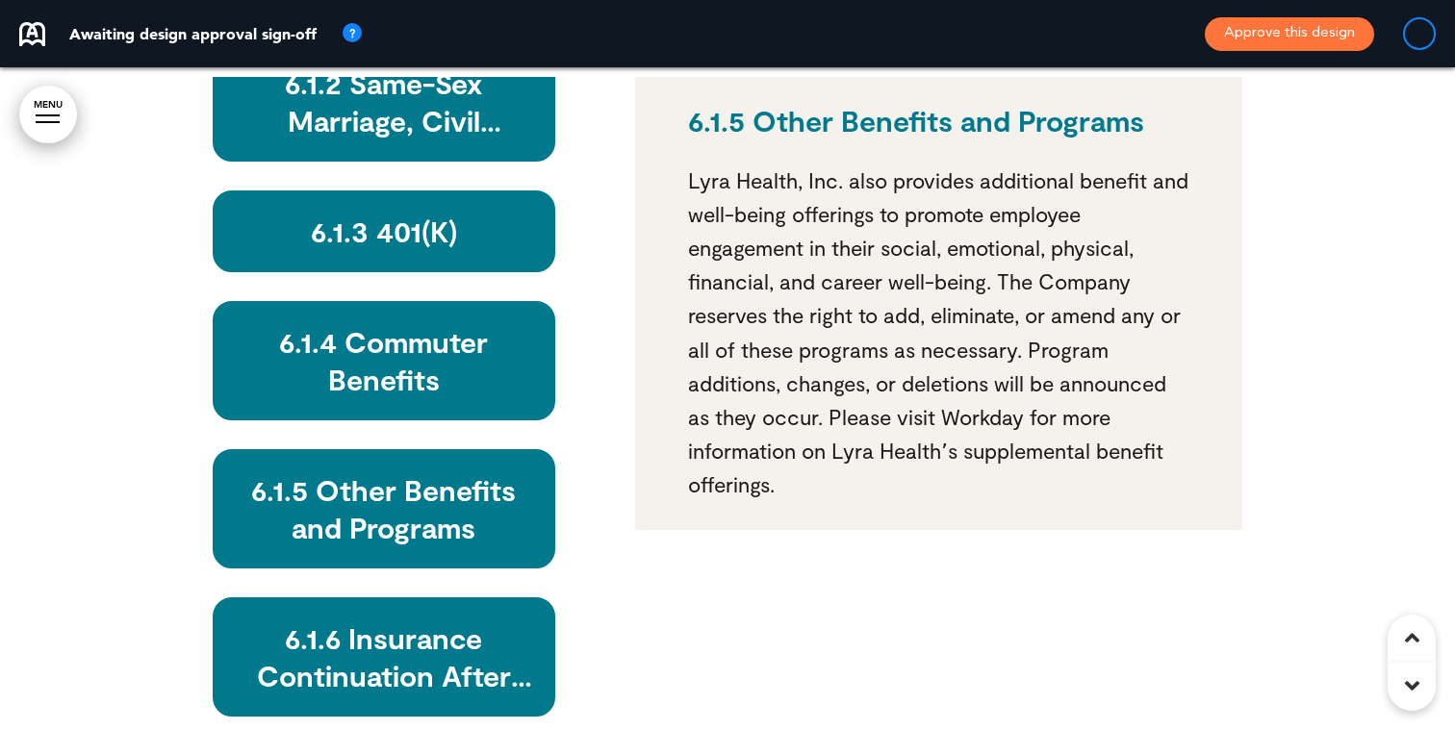
click at [373, 620] on h6 "6.1.6 Insurance Continuation After Employment" at bounding box center [384, 657] width 298 height 75
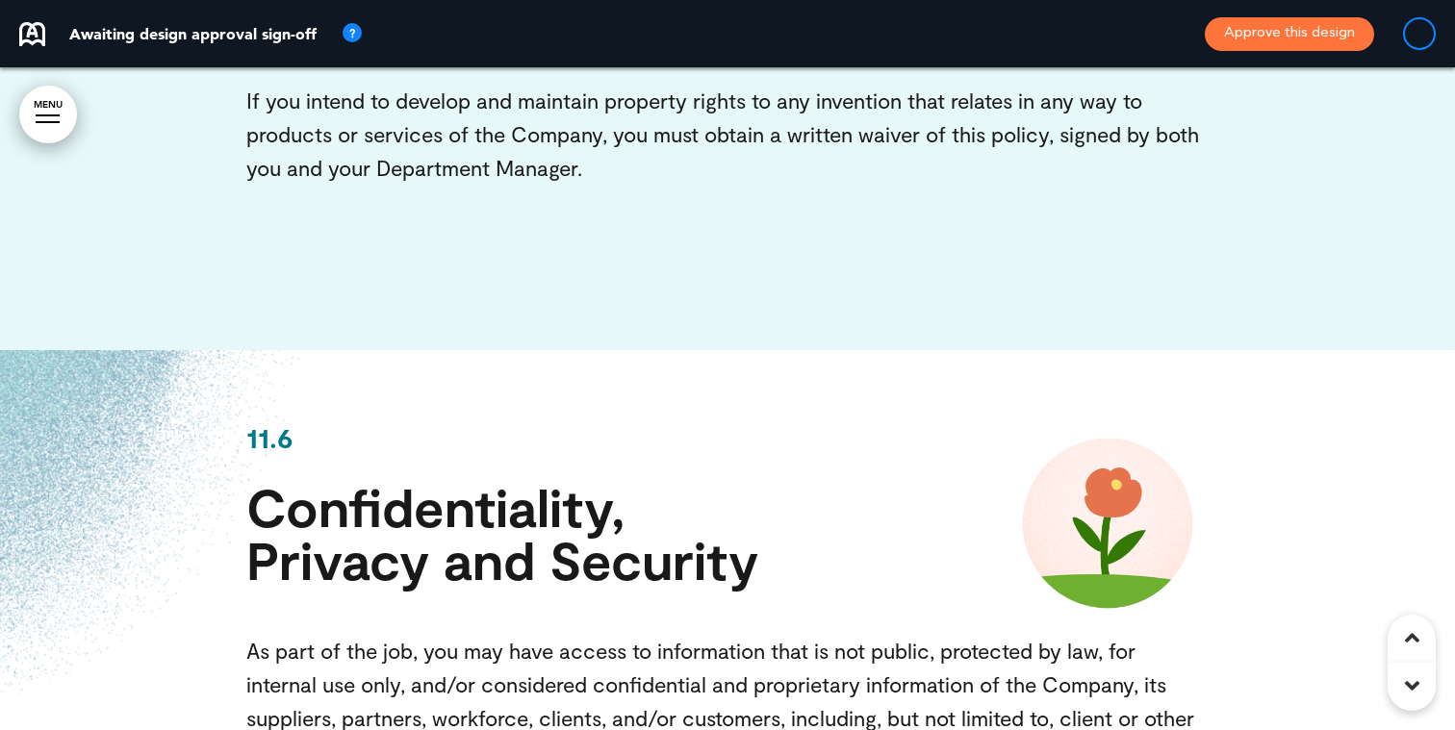
scroll to position [93744, 0]
